Goal: Information Seeking & Learning: Learn about a topic

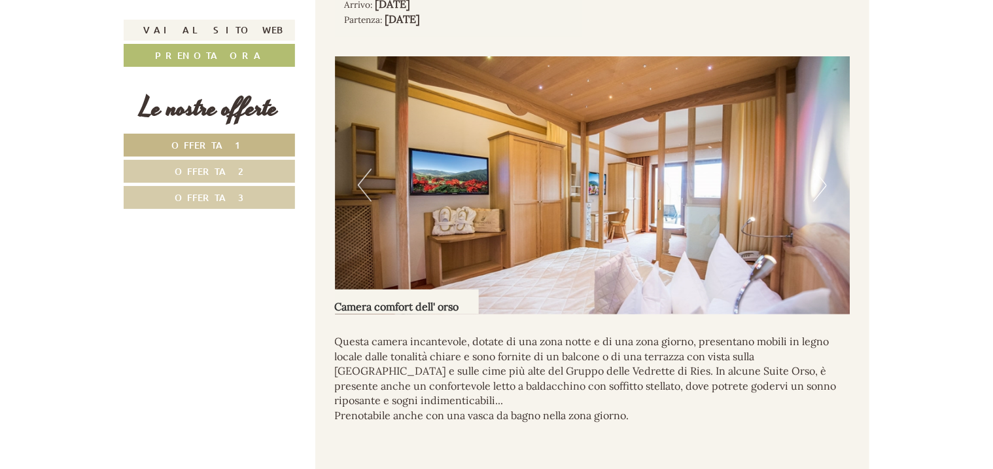
scroll to position [851, 0]
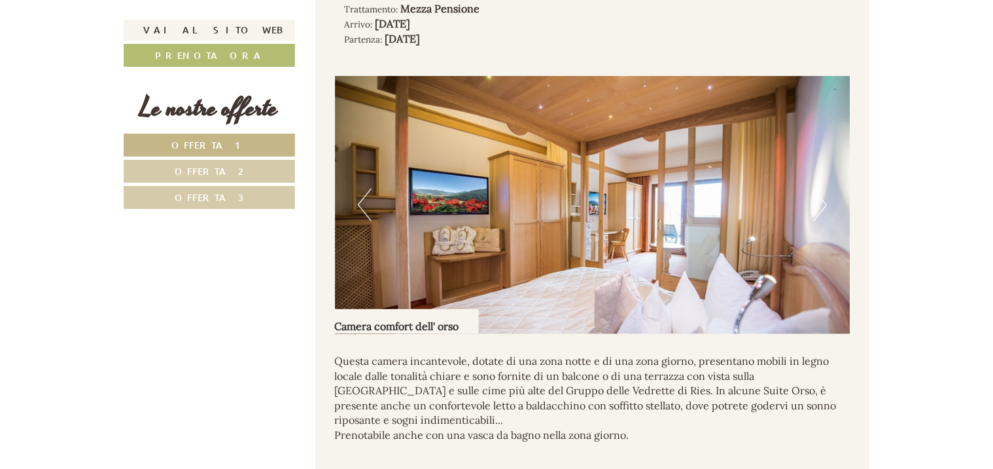
click at [821, 207] on button "Next" at bounding box center [820, 204] width 14 height 33
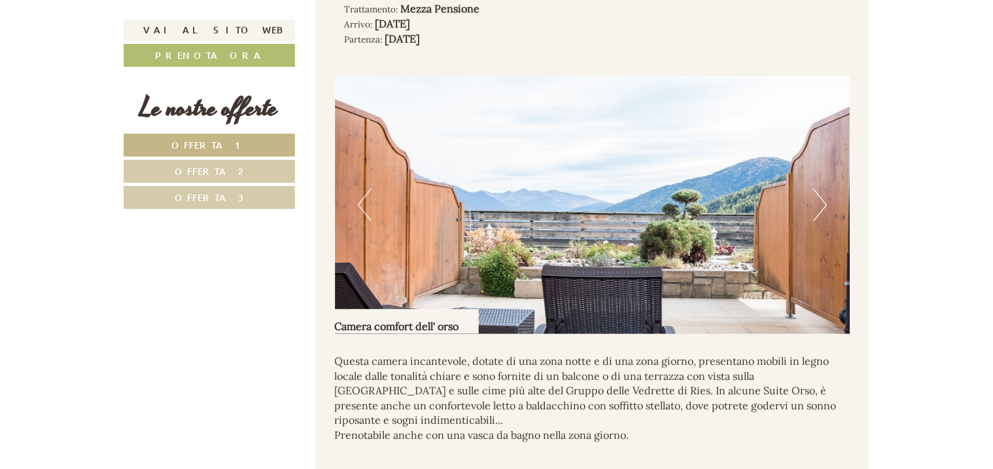
click at [819, 207] on button "Next" at bounding box center [820, 204] width 14 height 33
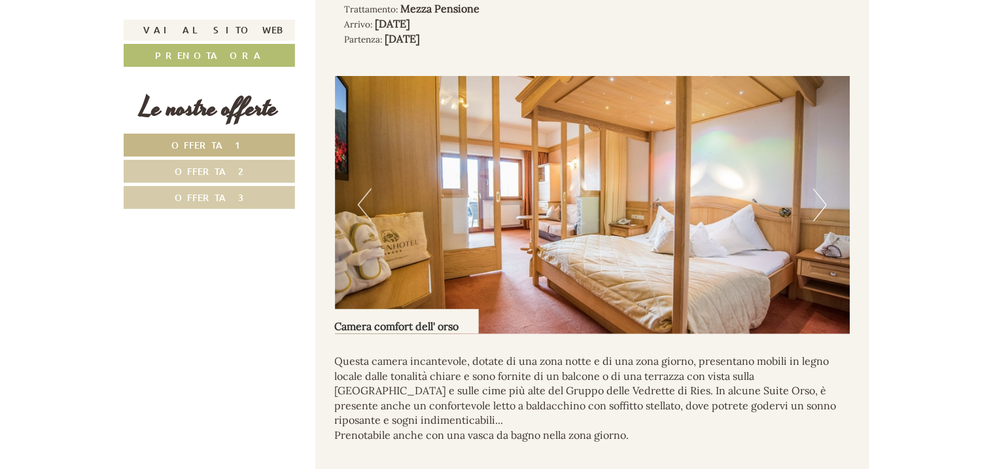
click at [817, 207] on button "Next" at bounding box center [820, 204] width 14 height 33
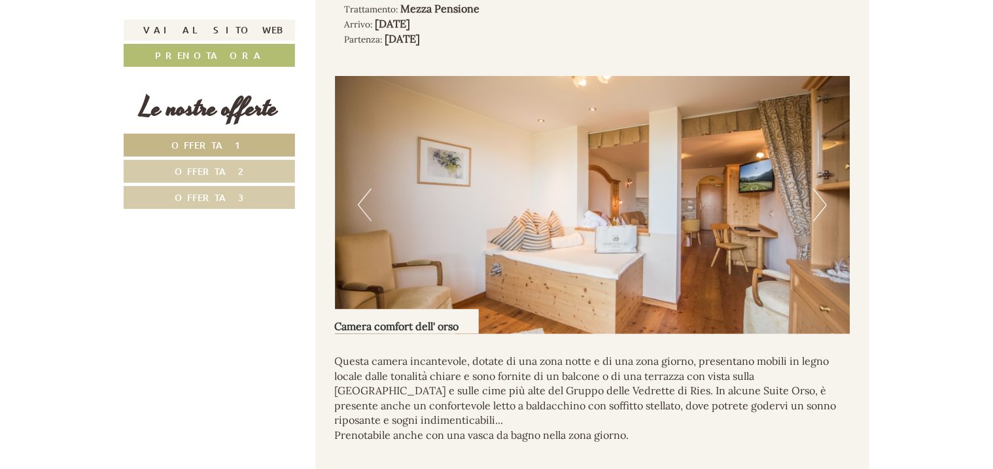
click at [817, 207] on button "Next" at bounding box center [820, 204] width 14 height 33
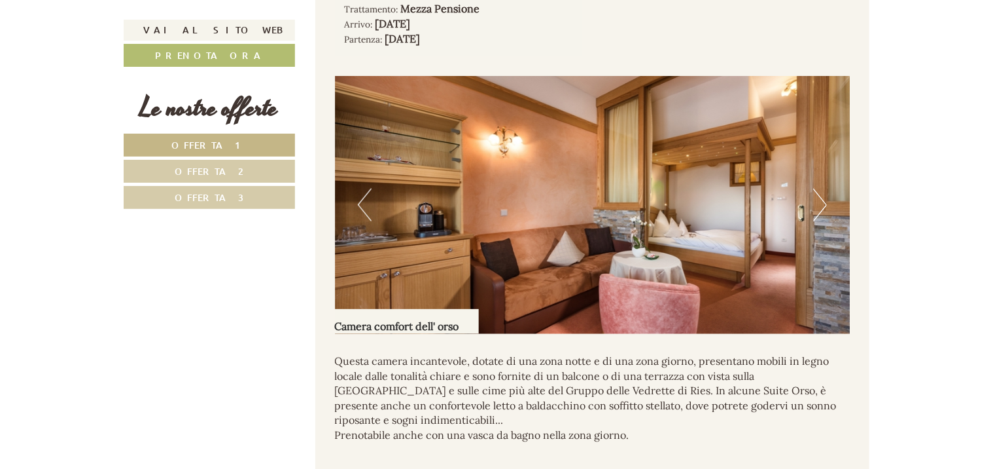
click at [812, 210] on img at bounding box center [593, 205] width 516 height 258
click at [821, 211] on button "Next" at bounding box center [820, 204] width 14 height 33
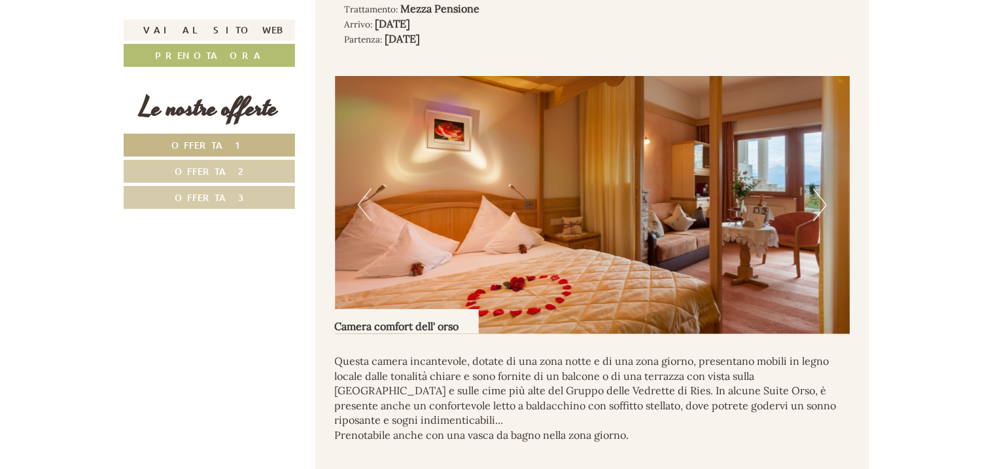
click at [821, 211] on button "Next" at bounding box center [820, 204] width 14 height 33
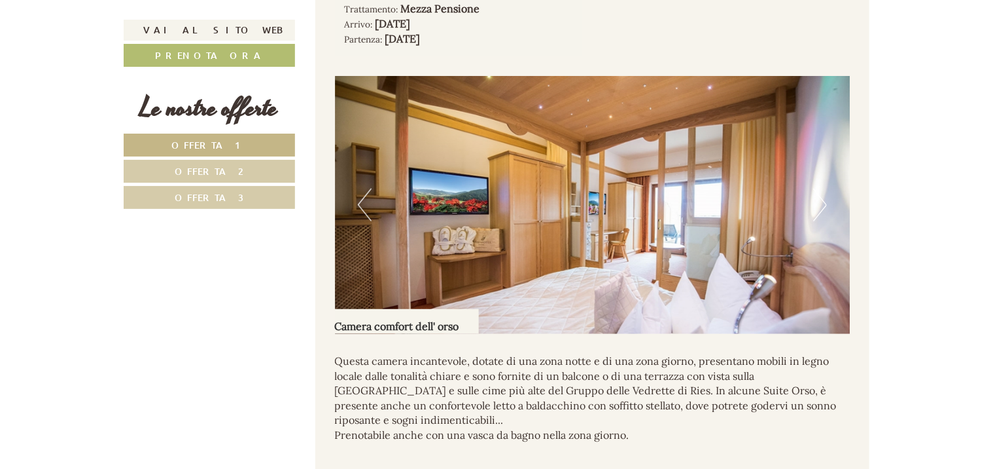
click at [821, 211] on button "Next" at bounding box center [820, 204] width 14 height 33
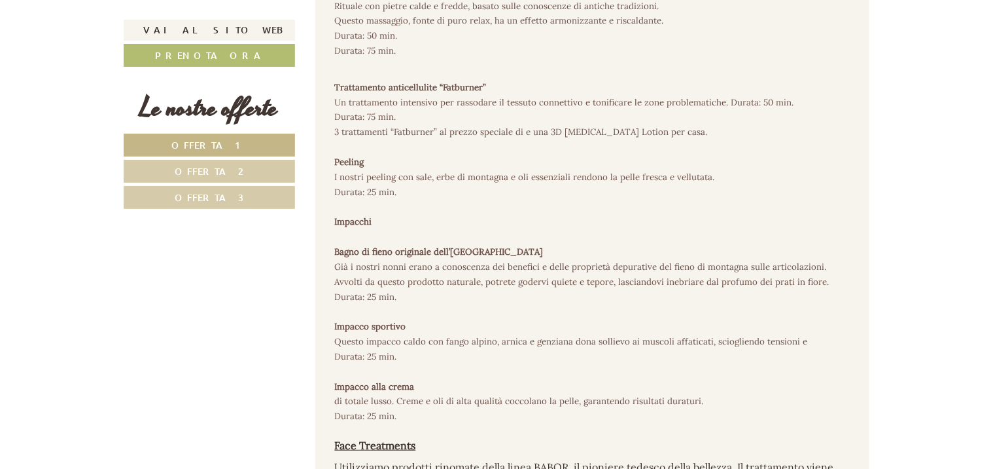
scroll to position [5235, 0]
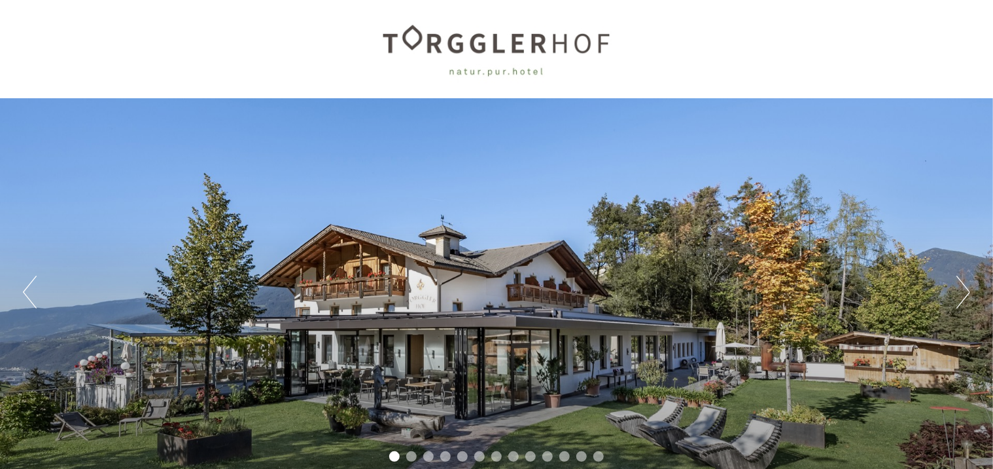
click at [955, 293] on div "Previous Next 1 2 3 4 5 6 7 8 9 10 11 12 13" at bounding box center [496, 292] width 993 height 388
click at [961, 294] on button "Next" at bounding box center [964, 291] width 14 height 33
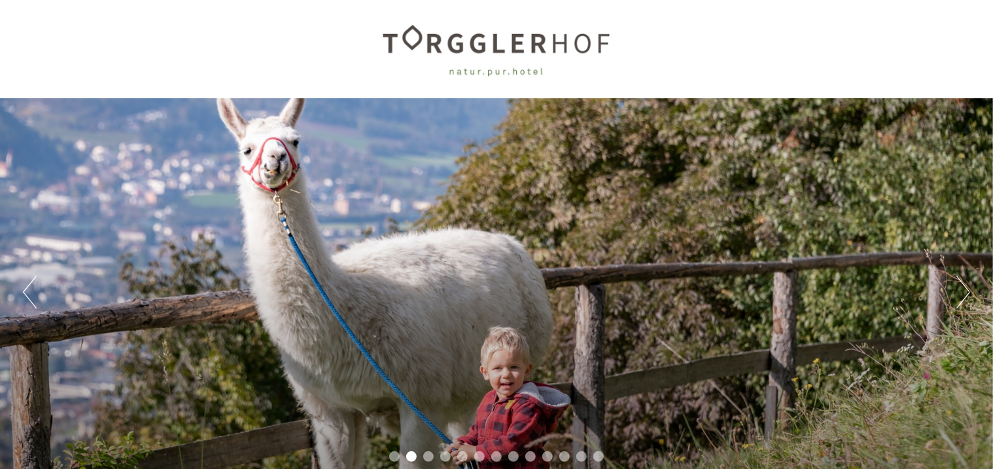
click at [961, 294] on button "Next" at bounding box center [964, 291] width 14 height 33
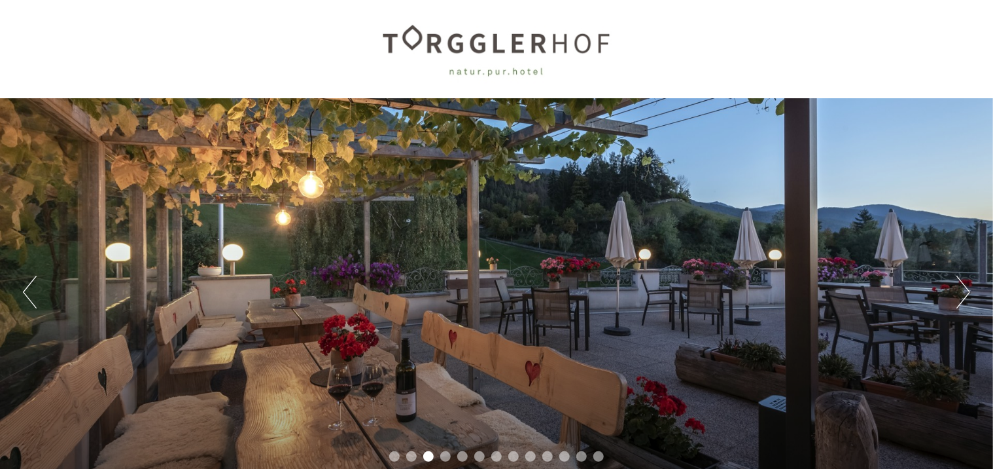
click at [961, 294] on button "Next" at bounding box center [964, 291] width 14 height 33
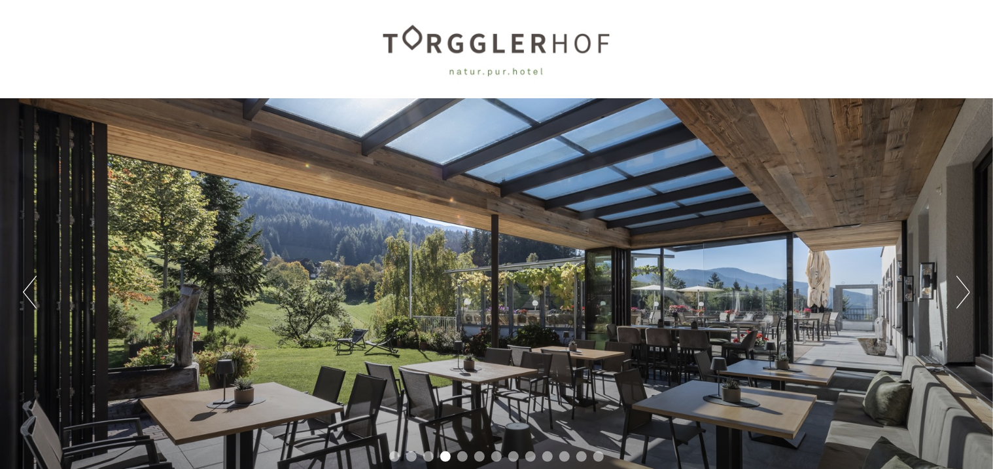
click at [961, 294] on button "Next" at bounding box center [964, 291] width 14 height 33
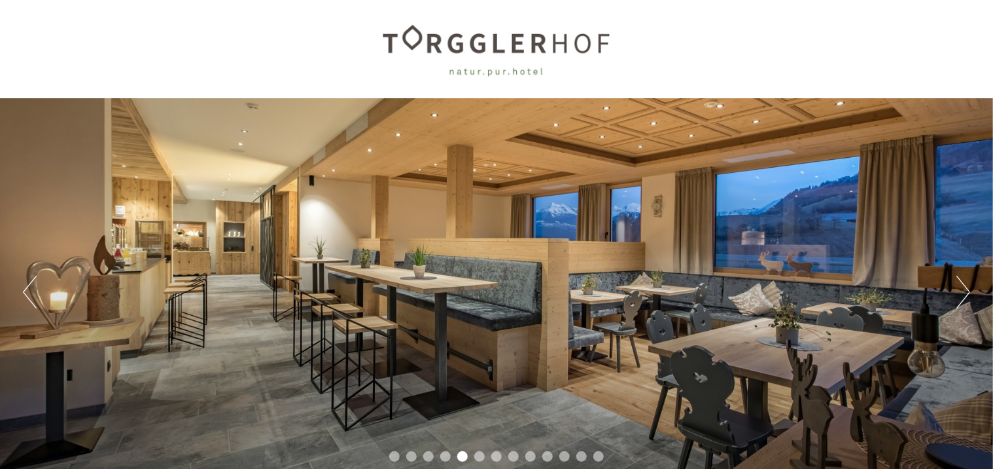
click at [961, 294] on button "Next" at bounding box center [964, 291] width 14 height 33
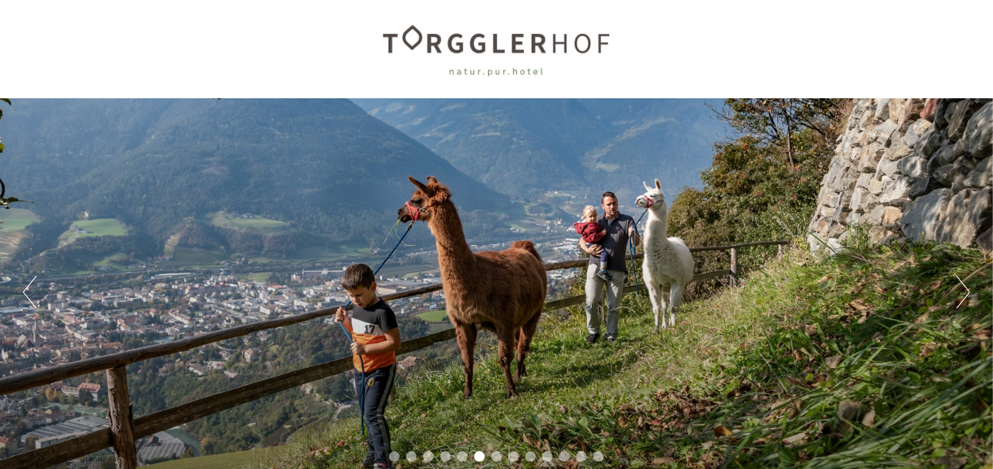
click at [961, 294] on button "Next" at bounding box center [964, 291] width 14 height 33
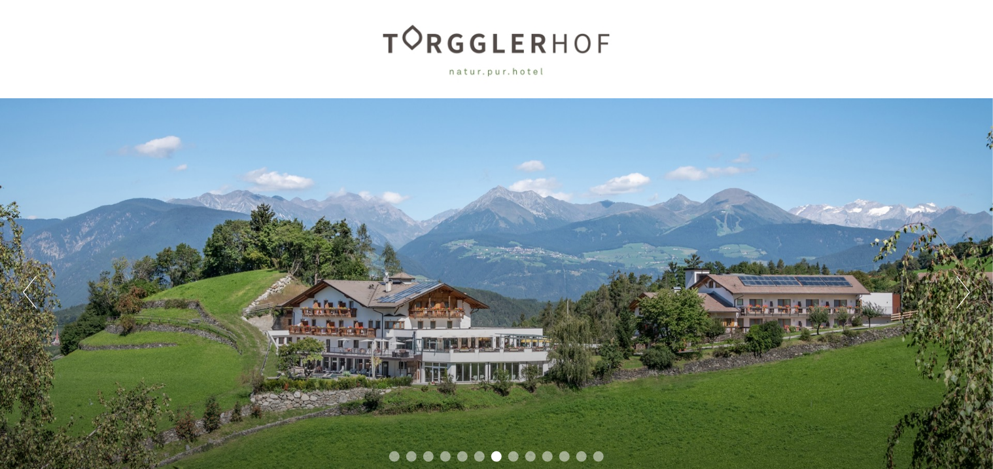
click at [961, 294] on button "Next" at bounding box center [964, 291] width 14 height 33
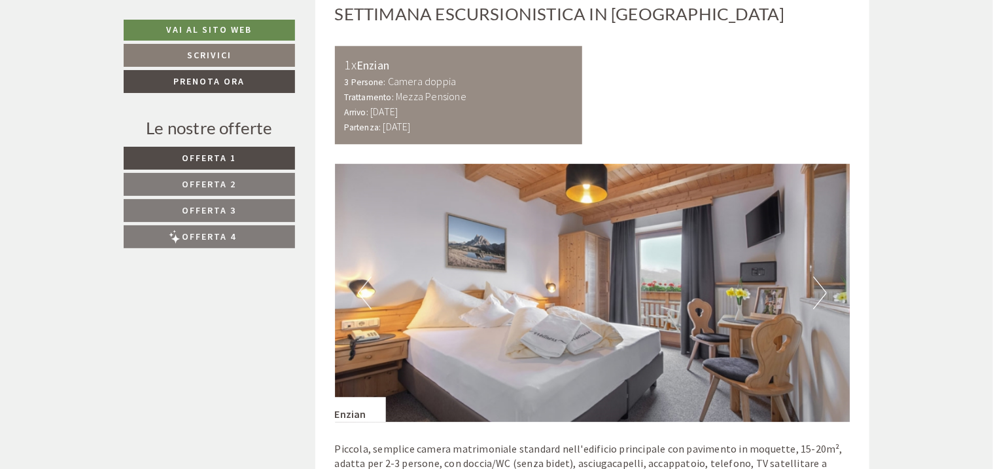
scroll to position [1832, 0]
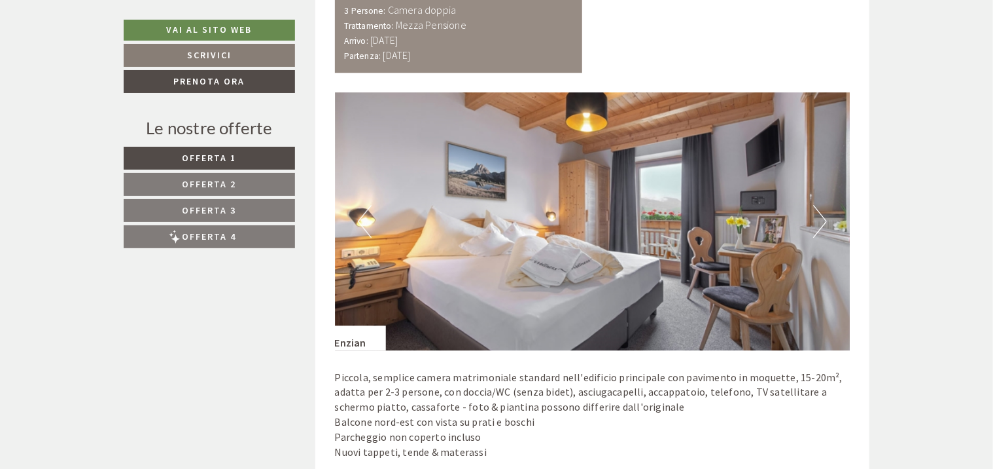
click at [812, 191] on img at bounding box center [593, 221] width 516 height 258
click at [820, 205] on button "Next" at bounding box center [820, 221] width 14 height 33
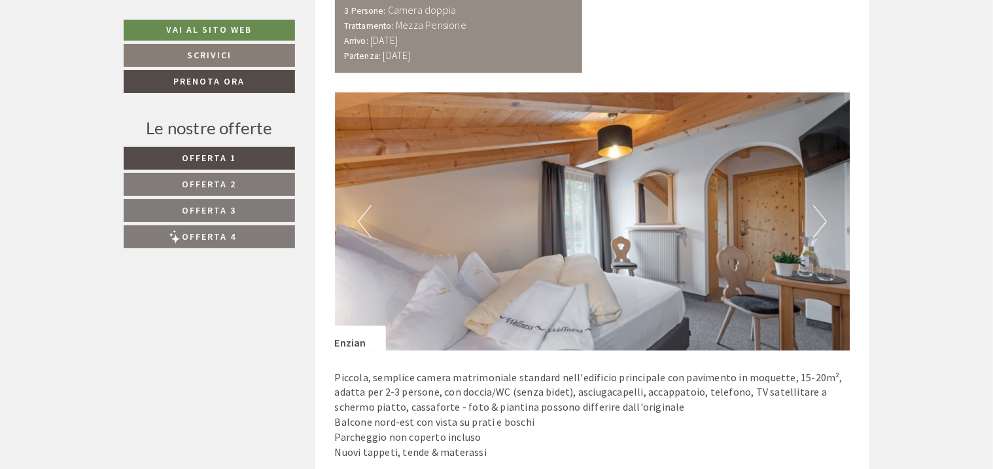
click at [815, 205] on button "Next" at bounding box center [820, 221] width 14 height 33
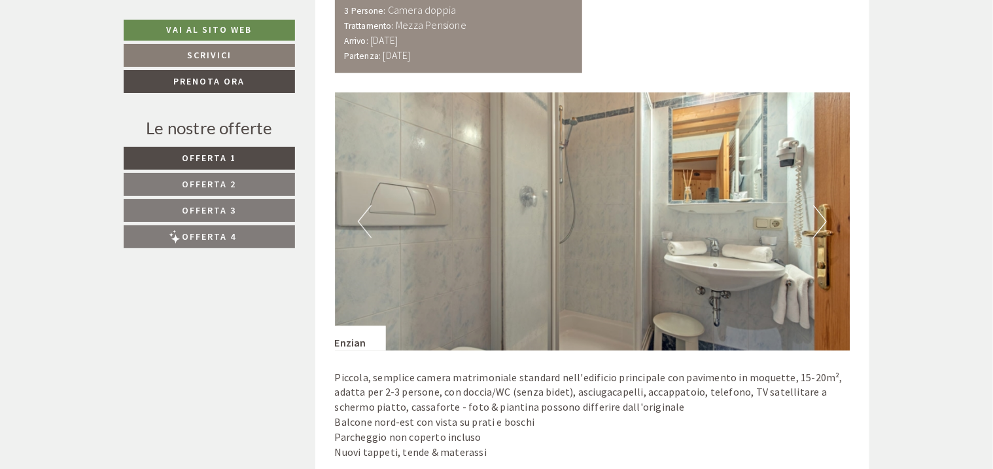
click at [815, 205] on button "Next" at bounding box center [820, 221] width 14 height 33
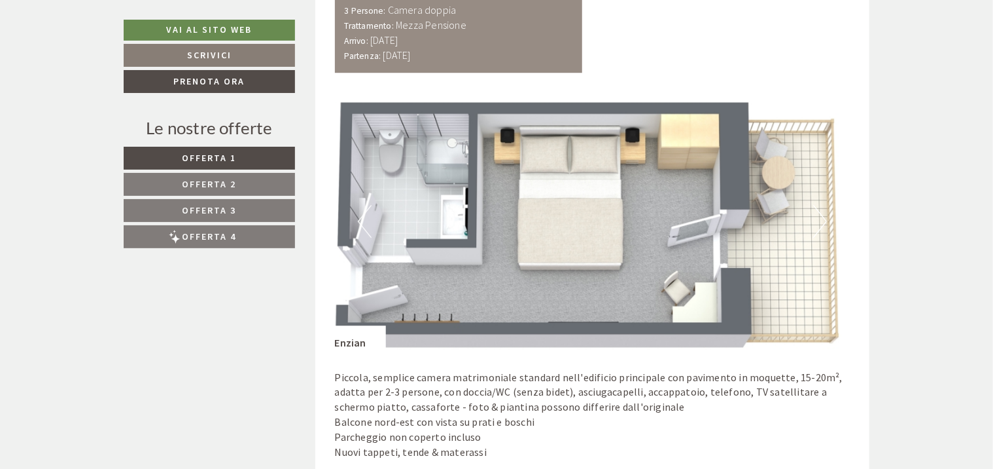
click at [815, 205] on button "Next" at bounding box center [820, 221] width 14 height 33
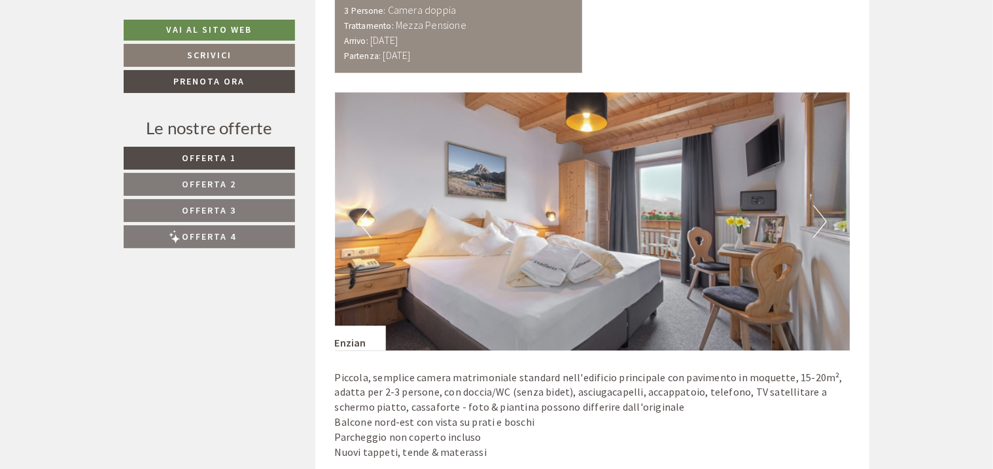
click at [819, 205] on button "Next" at bounding box center [820, 221] width 14 height 33
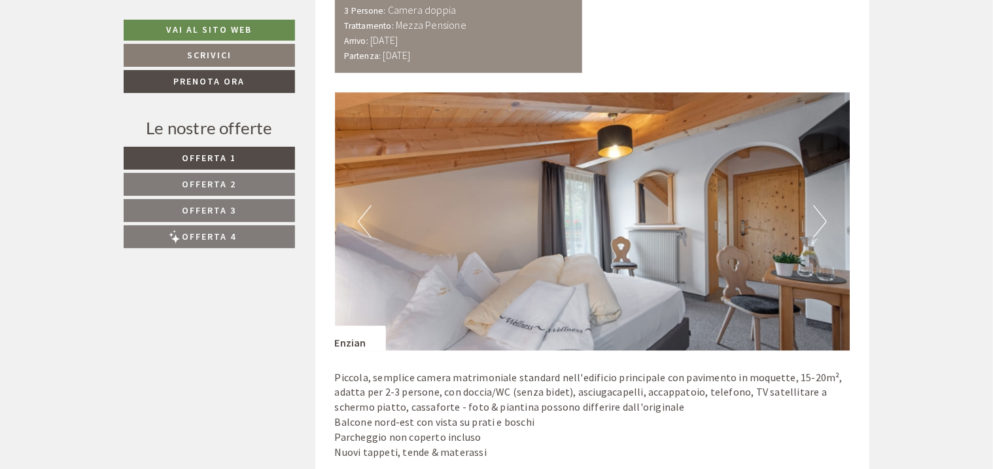
click at [819, 205] on button "Next" at bounding box center [820, 221] width 14 height 33
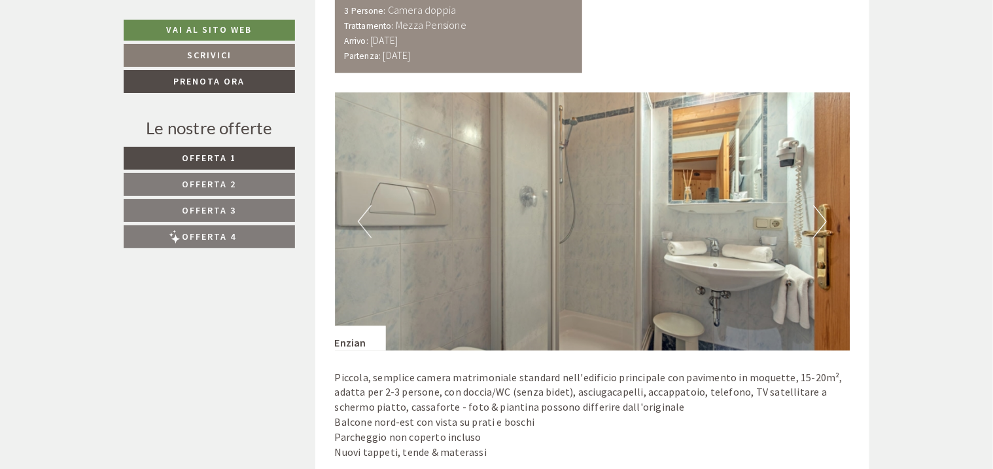
click at [819, 205] on button "Next" at bounding box center [820, 221] width 14 height 33
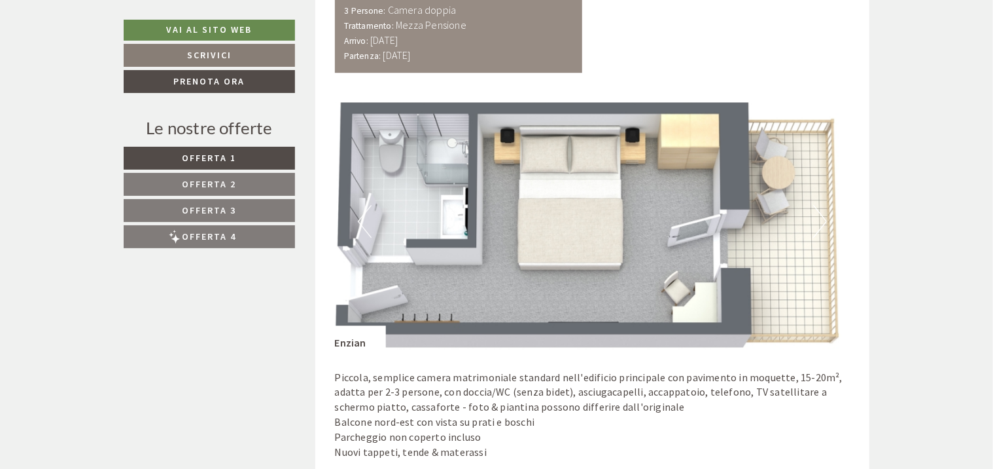
click at [828, 191] on img at bounding box center [593, 221] width 516 height 258
click at [824, 205] on button "Next" at bounding box center [820, 221] width 14 height 33
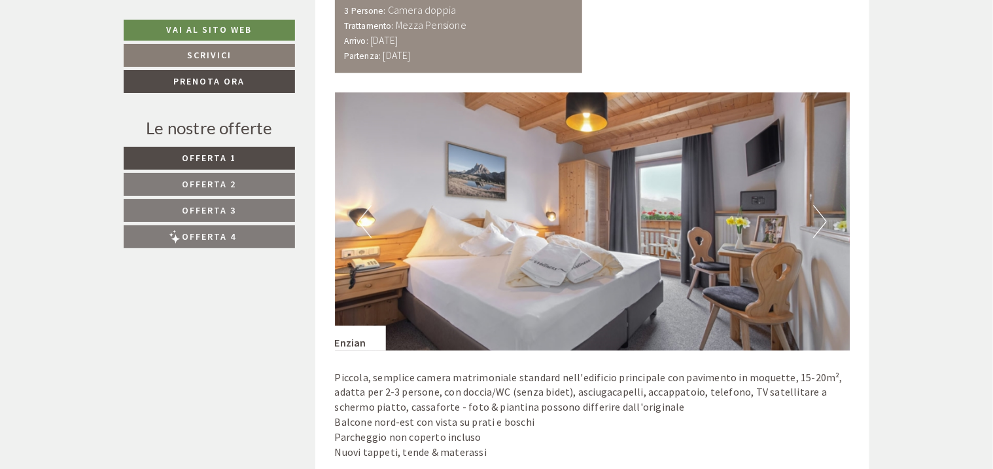
click at [824, 205] on button "Next" at bounding box center [820, 221] width 14 height 33
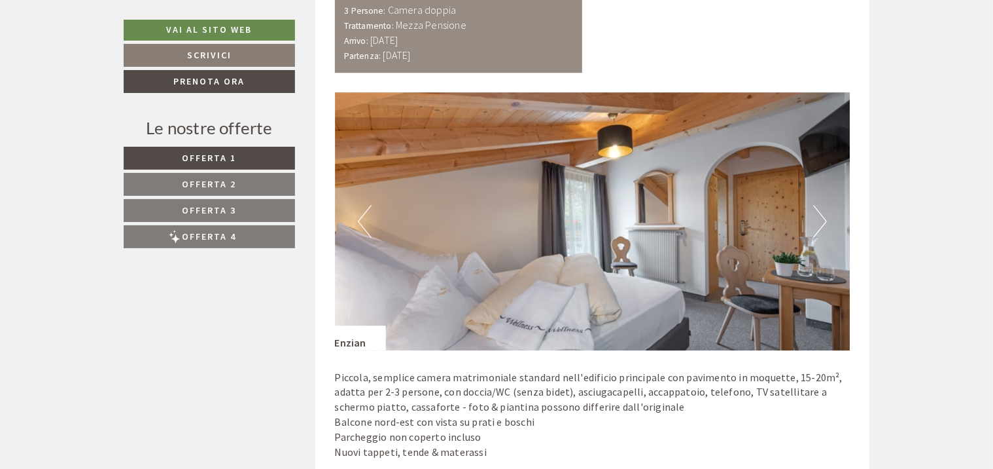
click at [824, 205] on button "Next" at bounding box center [820, 221] width 14 height 33
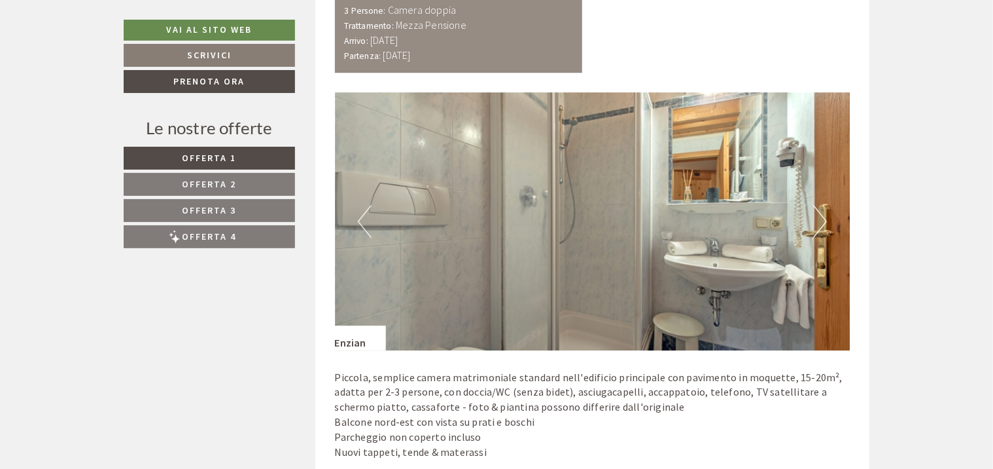
click at [817, 205] on button "Next" at bounding box center [820, 221] width 14 height 33
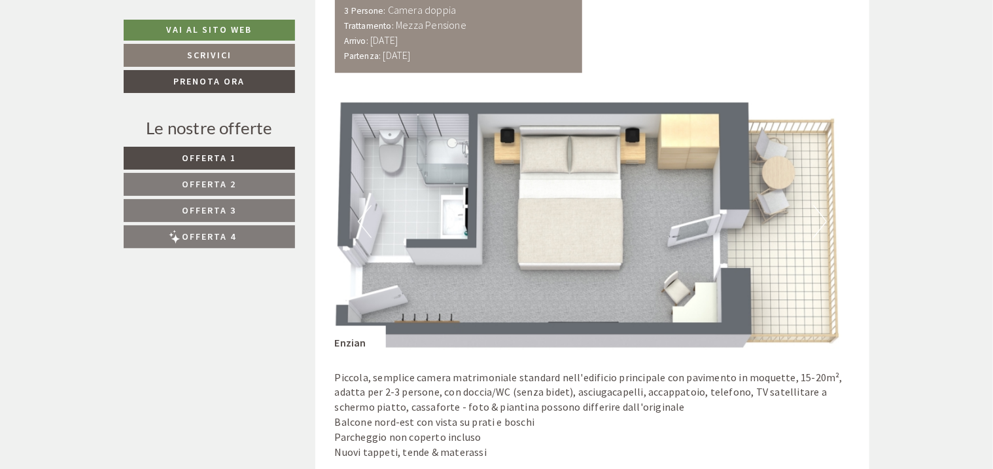
click at [817, 205] on button "Next" at bounding box center [820, 221] width 14 height 33
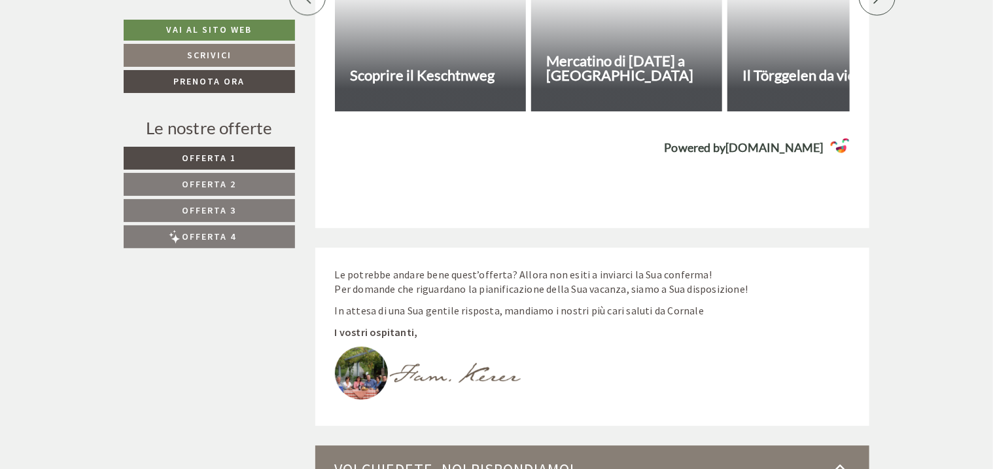
scroll to position [6871, 0]
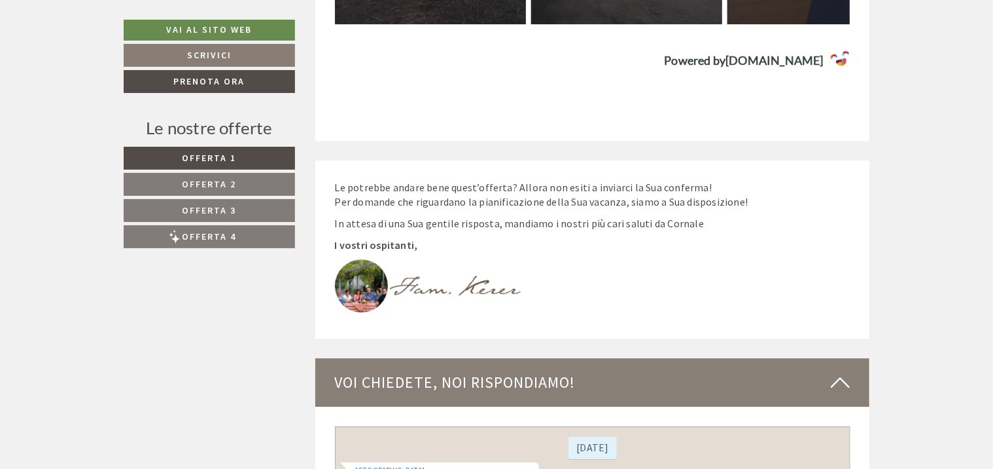
click at [211, 232] on span "Offerta 4" at bounding box center [210, 236] width 54 height 12
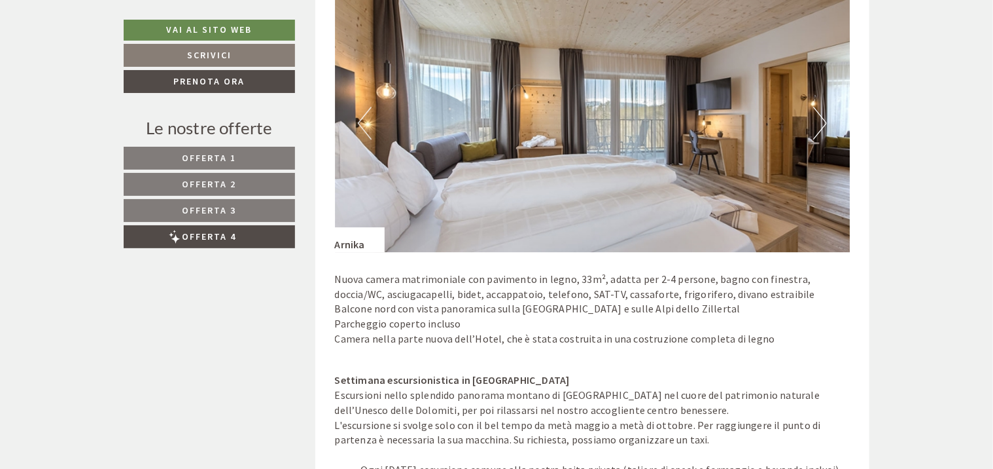
scroll to position [1833, 0]
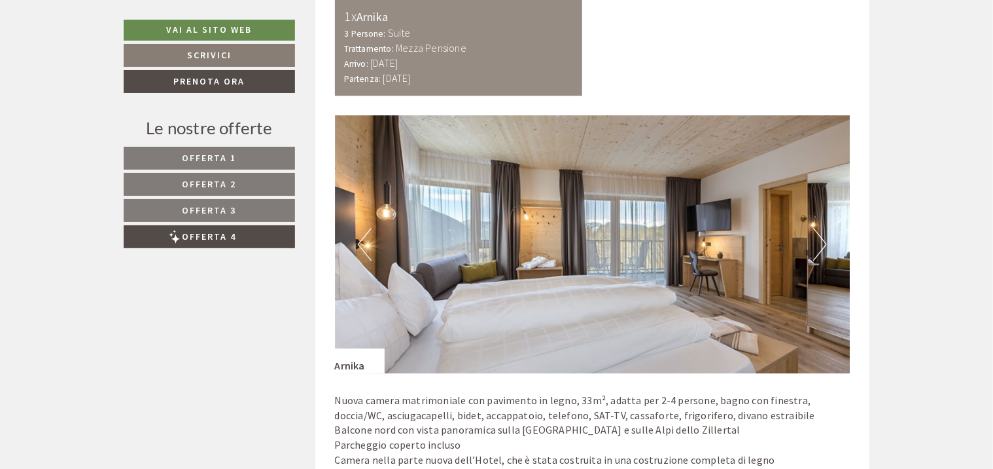
click at [814, 228] on button "Next" at bounding box center [820, 244] width 14 height 33
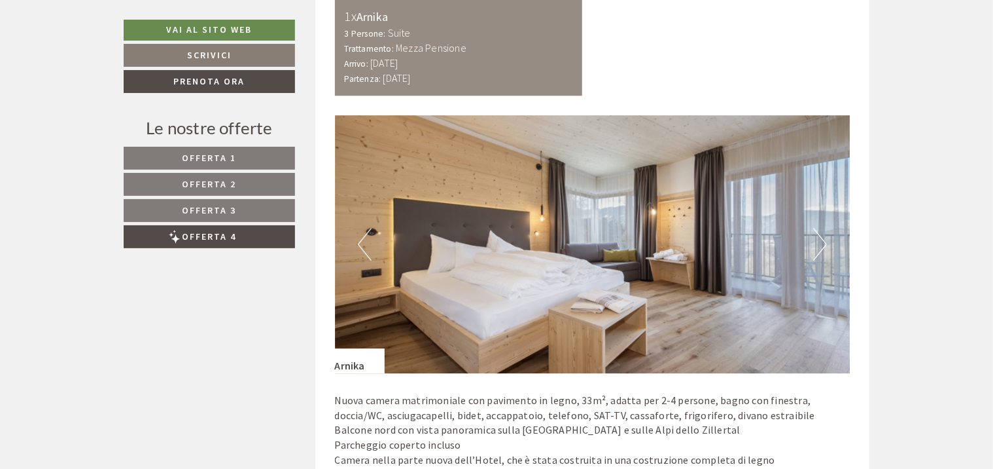
click at [814, 228] on button "Next" at bounding box center [820, 244] width 14 height 33
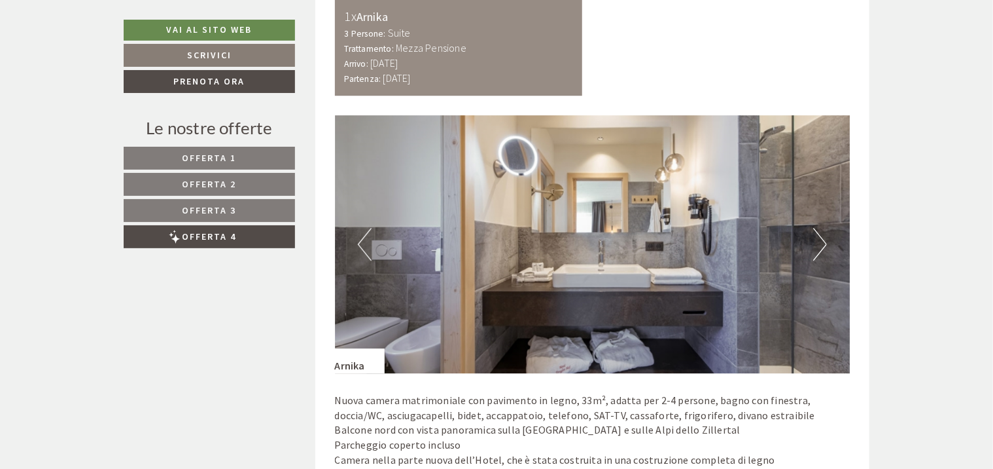
click at [814, 228] on button "Next" at bounding box center [820, 244] width 14 height 33
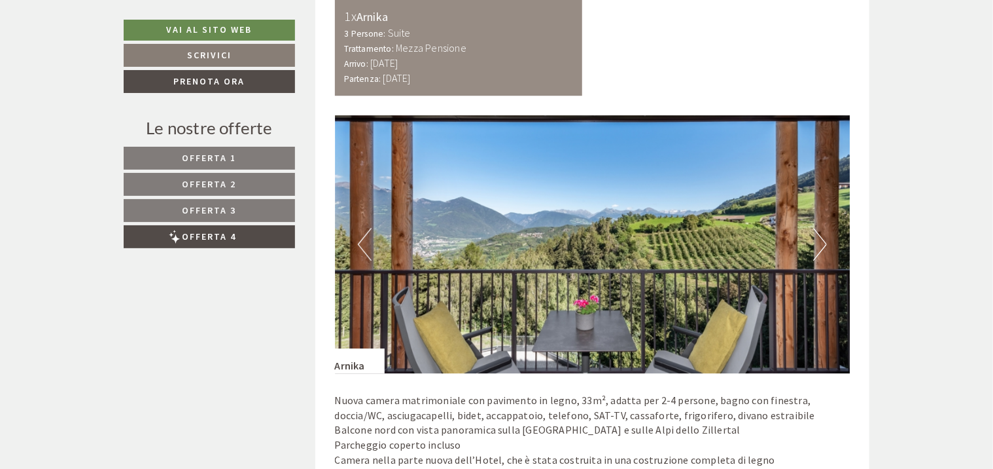
click at [814, 228] on button "Next" at bounding box center [820, 244] width 14 height 33
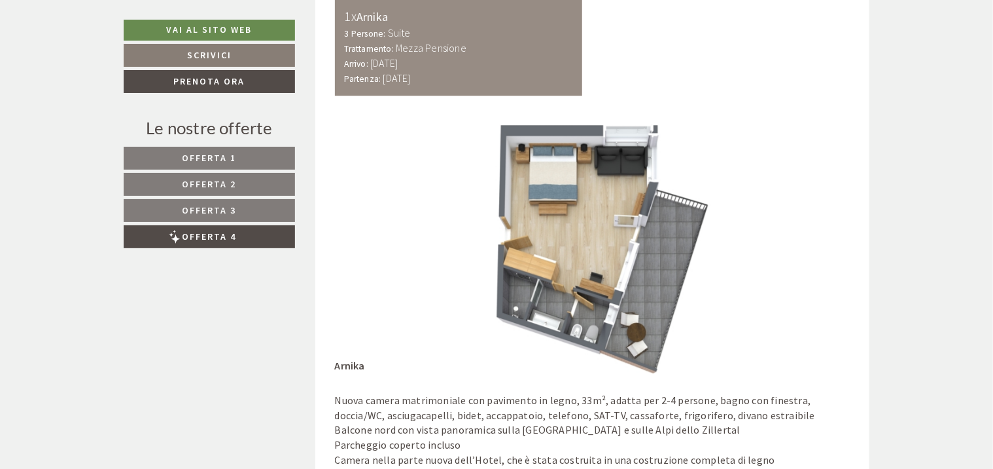
click at [814, 228] on button "Next" at bounding box center [820, 244] width 14 height 33
click at [234, 204] on span "Offerta 3" at bounding box center [210, 210] width 54 height 12
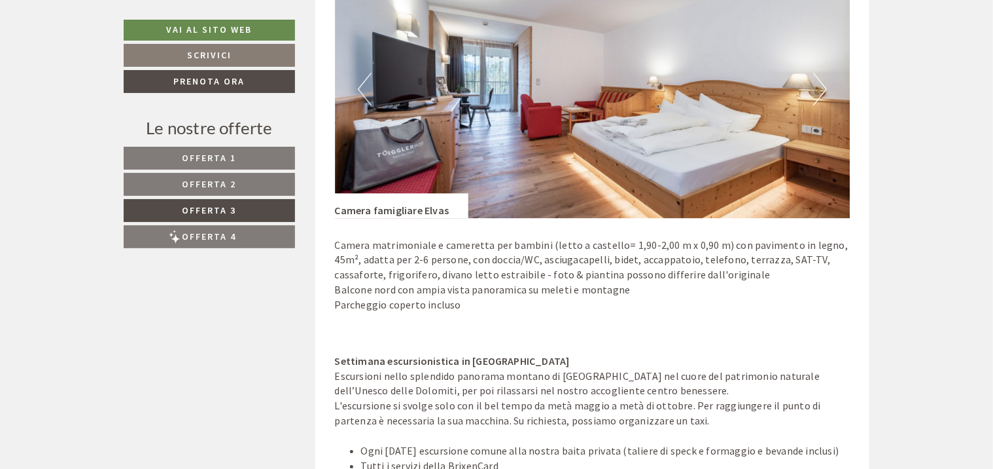
scroll to position [1703, 0]
